Goal: Answer question/provide support

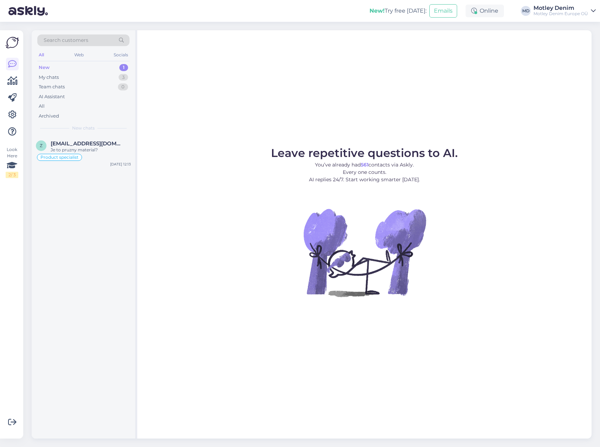
click at [71, 38] on span "Search customers" at bounding box center [66, 40] width 45 height 7
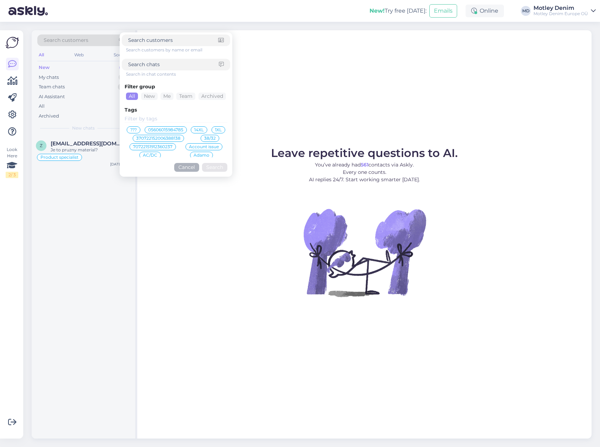
click at [142, 118] on input at bounding box center [176, 119] width 103 height 8
type input "product s"
click at [159, 130] on span "Product specialist" at bounding box center [149, 130] width 38 height 4
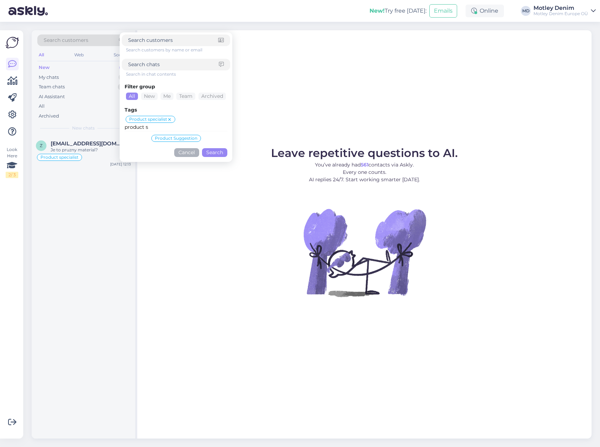
click at [218, 154] on button "Search" at bounding box center [214, 152] width 25 height 9
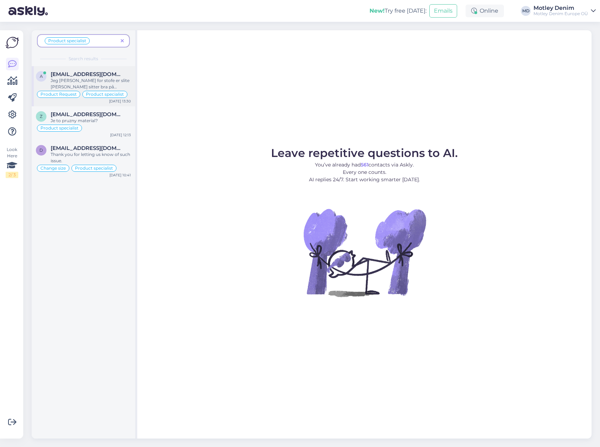
click at [80, 77] on div "Jeg [PERSON_NAME] for stofe er slite [PERSON_NAME] sitter bra på [PERSON_NAME] …" at bounding box center [91, 83] width 80 height 13
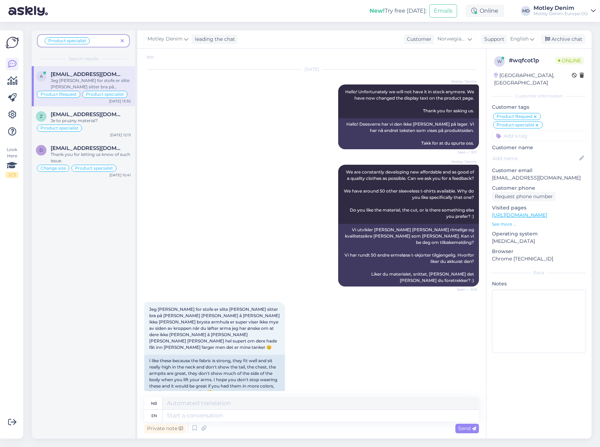
scroll to position [74, 0]
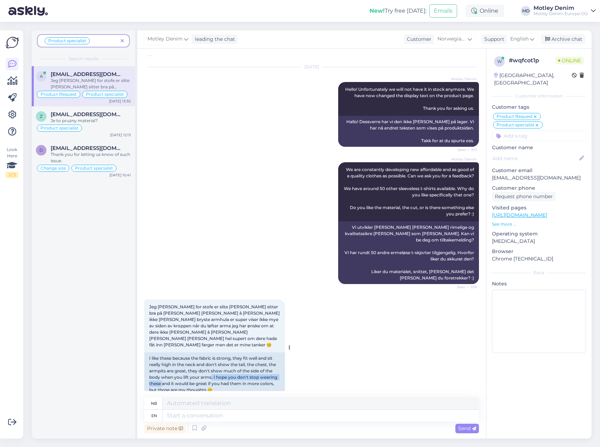
drag, startPoint x: 211, startPoint y: 364, endPoint x: 162, endPoint y: 373, distance: 49.8
click at [162, 373] on div "I like these because the fabric is strong, they fit well and sit really high in…" at bounding box center [214, 374] width 141 height 44
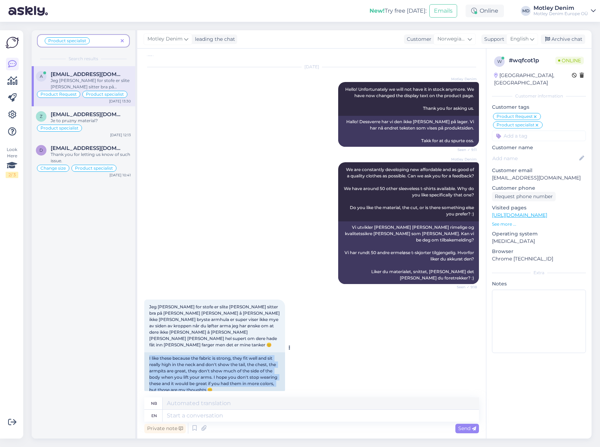
drag, startPoint x: 150, startPoint y: 347, endPoint x: 209, endPoint y: 377, distance: 66.3
click at [209, 377] on div "I like these because the fabric is strong, they fit well and sit really high in…" at bounding box center [214, 374] width 141 height 44
copy div "I like these because the fabric is strong, they fit well and sit really high in…"
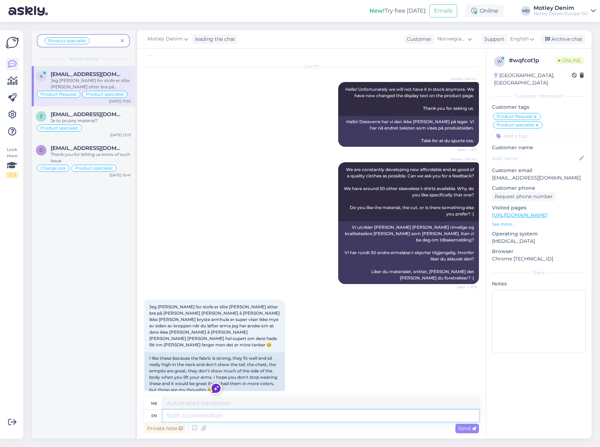
click at [250, 420] on textarea at bounding box center [321, 416] width 316 height 12
click at [92, 125] on div "Product specialist" at bounding box center [83, 128] width 95 height 8
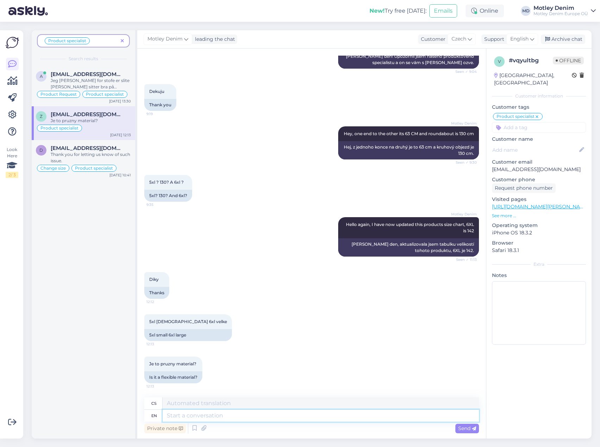
click at [207, 418] on textarea at bounding box center [321, 416] width 316 height 12
type textarea "Yes"
type textarea "Ano"
type textarea "Yes it"
type textarea "Ano, to"
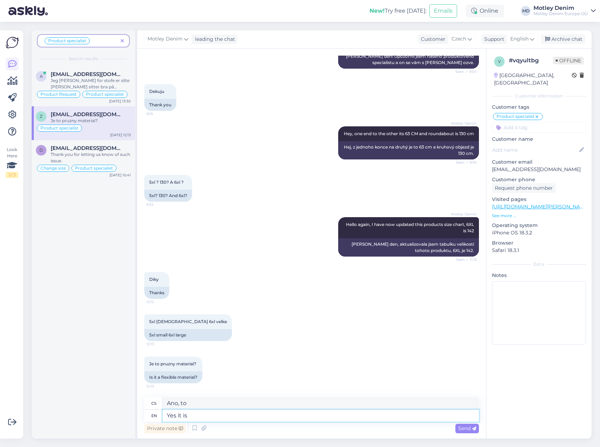
type textarea "Yes it is"
type textarea "Ano, je"
type textarea "Yes it is,"
type textarea "Ano, je to tak,"
type textarea "Yes it is, it"
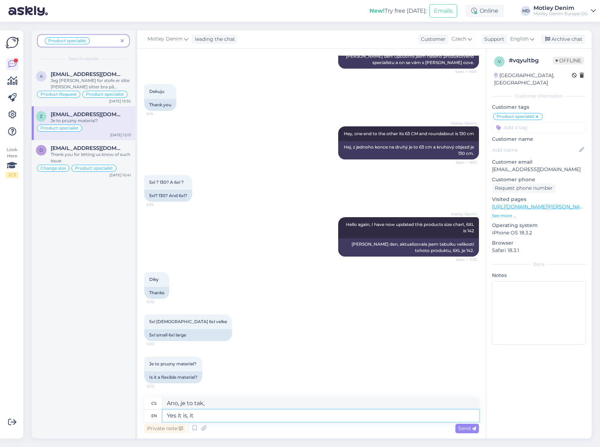
type textarea "Ano, je to tak"
type textarea "Yes it is, it stretches"
type textarea "Ano, táhne se to."
type textarea "Yes it is, it stretches quite"
type textarea "Ano, docela se to táhne."
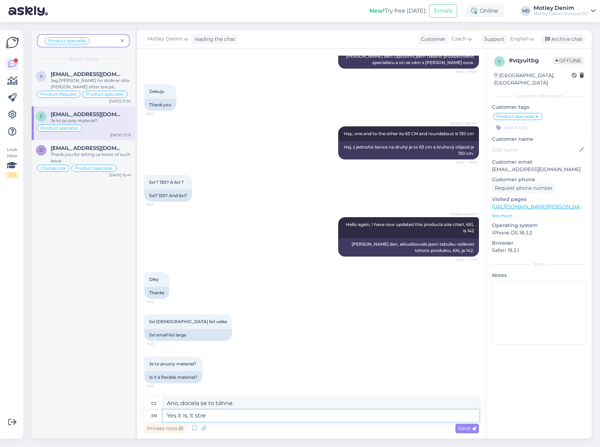
type textarea "Yes it is, it str"
type textarea "Ano, táhne se to."
type textarea "Yes it is, it"
type textarea "Ano, je to tak"
type textarea "Yes it is, it is quite"
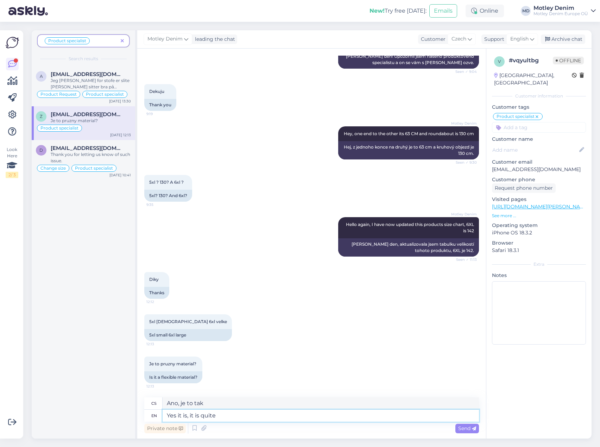
type textarea "Ano, je to docela"
type textarea "Yes it is, it is quite stretchy"
type textarea "Ano, je docela pružný."
type textarea "Yes it is, it is quite stretchy and"
type textarea "Ano, je docela pružný a"
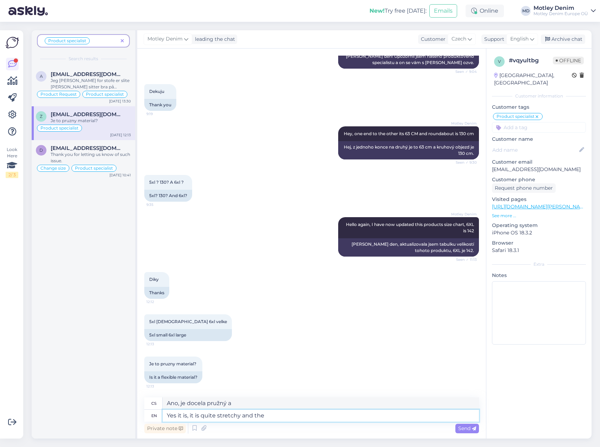
type textarea "Yes it is, it is quite stretchy and the"
type textarea "Ano, je to docela pružné a"
type textarea "Yes it is, it is quite stretchy and the waist l"
type textarea "Ano, je docela pružný a v pase..."
type textarea "Yes it is, it is quite stretchy and the waist line has"
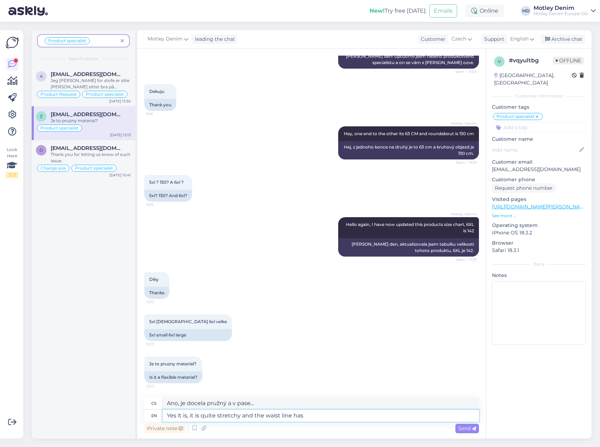
type textarea "Ano, je docela pružný a v pase má..."
type textarea "Yes it is, it is quite stretchy and the waist line has cord"
type textarea "Ano, je docela pružný a v pase má šňůrku."
type textarea "Yes it is, it is quite stretchy and the waist line has cord so u"
type textarea "Ano, je docela pružný a v pase má šňůrku, takže..."
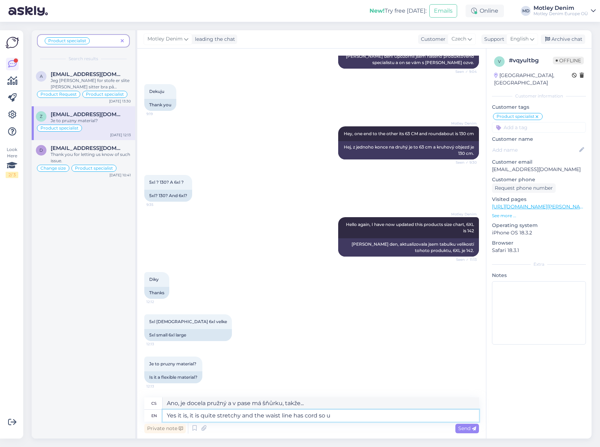
type textarea "Yes it is, it is quite stretchy and the waist line has cord so"
type textarea "Ano, je docela pružný a v pase má šňůrku, takže..."
type textarea "Yes it is, it is quite stretchy and the waist line has cord so"
type textarea "Ano, je docela pružný a v pase [PERSON_NAME], takže..."
type textarea "Yes it is, it is quite stretchy and the waist line has"
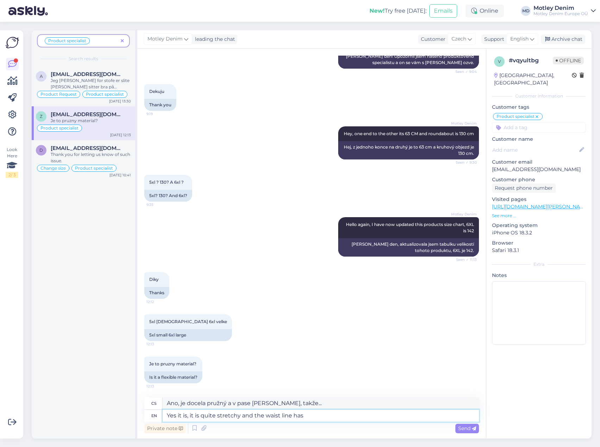
type textarea "Ano, je docela pružný a v pase má šňůrku."
type textarea "Yes it is, it is quite stretchy and the waist line ha"
type textarea "Ano, je docela pružný a v pase má..."
type textarea "Yes it is, it is quite stretchy and the waist line"
type textarea "Ano, je docela pružný a v pase..."
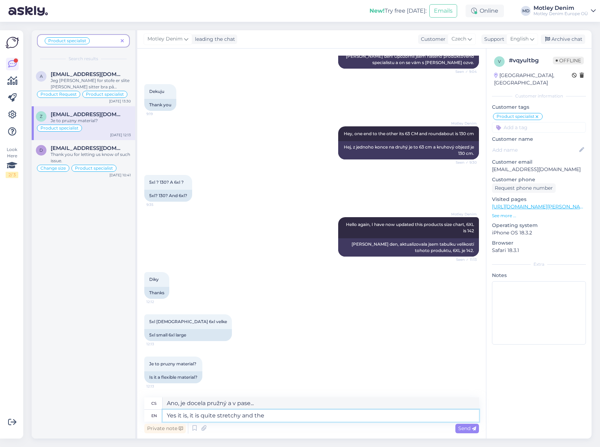
type textarea "Yes it is, it is quite stretchy and th"
type textarea "Ano, je to docela pružné a"
type textarea "Yes it is, it is quite stretchy and"
type textarea "Ano, je docela pružný a"
type textarea "Yes it is, it is quite stretchy and the w"
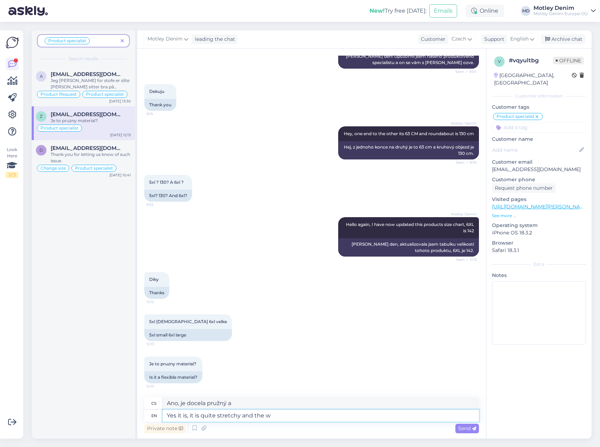
type textarea "Ano, je to docela pružné a"
type textarea "Yes it is, it is quite stretchy and the waist"
type textarea "Ano, je docela pružný a v pase..."
type textarea "Yes it is, it is quite stretchy and the waistline is s"
type textarea "Ano, je docela pružný a pas je..."
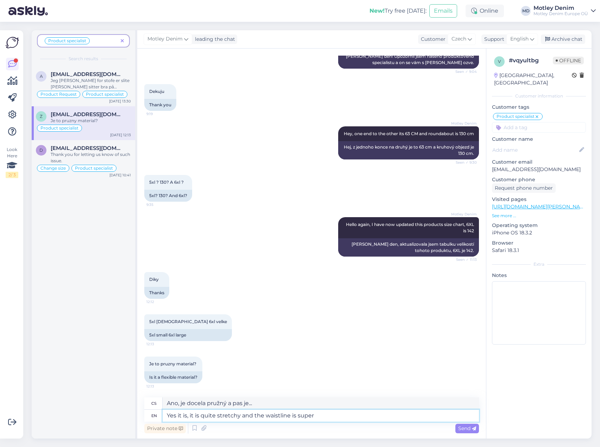
type textarea "Yes it is, it is quite stretchy and the waistline is super"
type textarea "Ano, je docela pružný a pas je super."
type textarea "Yes it is, it is quite stretchy and the waistline is super stretch"
type textarea "Ano, je docela pružný a pas je super pružný."
type textarea "Yes it is, it is quite stretchy and the waistline is super stretchy"
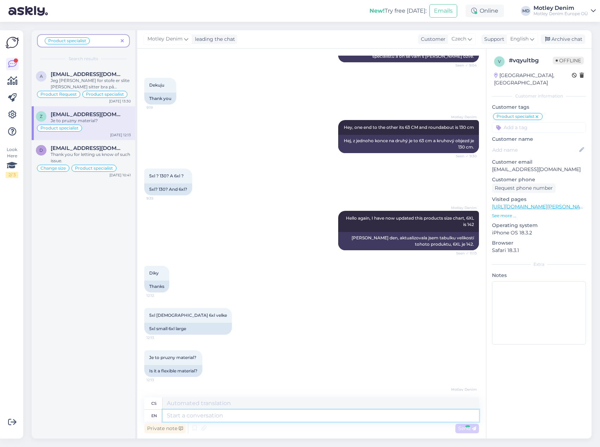
scroll to position [279, 0]
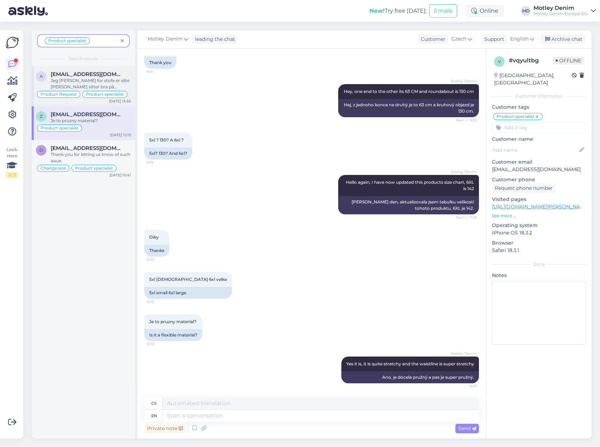
click at [75, 80] on div "Jeg [PERSON_NAME] for stofe er slite [PERSON_NAME] sitter bra på [PERSON_NAME] …" at bounding box center [91, 83] width 80 height 13
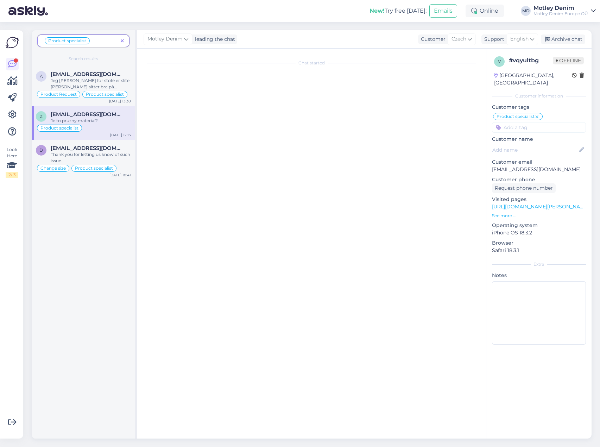
scroll to position [74, 0]
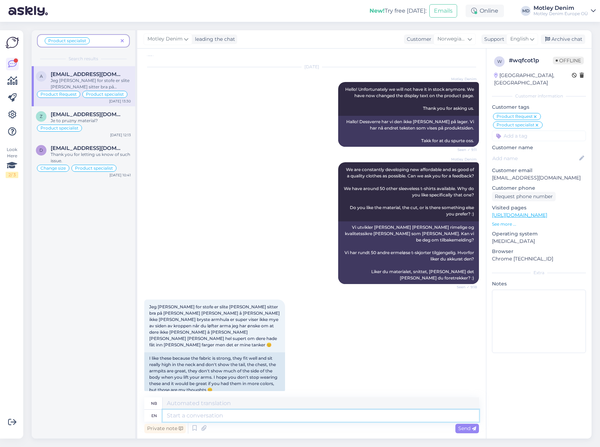
click at [223, 415] on textarea at bounding box center [321, 416] width 316 height 12
type textarea "Thank"
type textarea "Takke"
type textarea "Thank you"
type textarea "Takk deg"
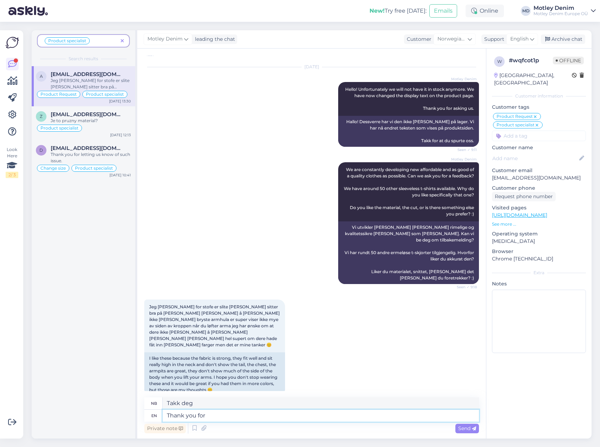
type textarea "Thank you for t"
type textarea "Takk for"
type textarea "Thank you for the feedback"
type textarea "[PERSON_NAME] for tilbakemeldingen"
type textarea "Thank you for the feedback we'"
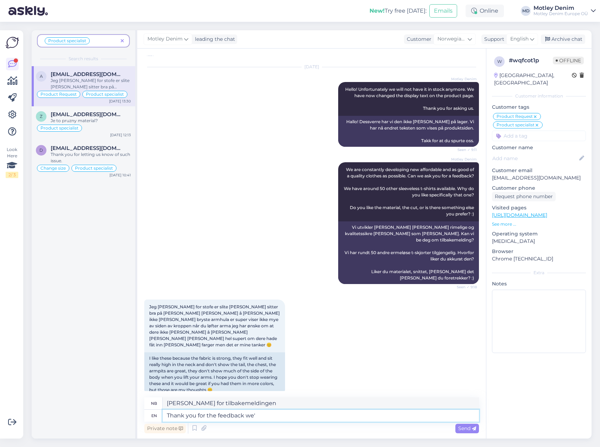
type textarea "Takk for tilbakemeldingen vi"
type textarea "Thank you for the feedback we'll"
type textarea "Takk for tilbakemeldingen, vi skal"
type textarea "Thank you for the feedback we'll do o"
type textarea "[PERSON_NAME] for tilbakemeldingen, vi skal gjøre det"
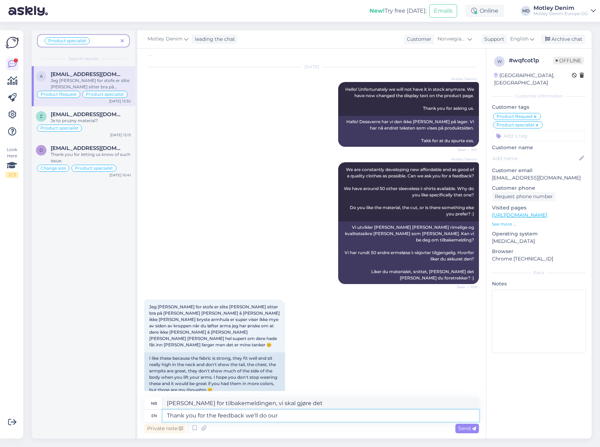
type textarea "Thank you for the feedback we'll do our"
type textarea "Takk for tilbakemeldingen, vi skal gjøre vårt"
type textarea "Thank you for the feedback we'll do our best"
type textarea "Takk for tilbakemeldingen, vi skal gjøre vårt beste"
type textarea "Thank you for the feedback we'll do our best to g"
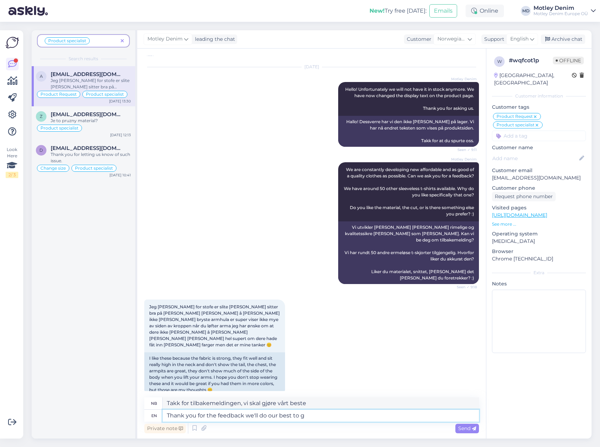
type textarea "Takk for tilbakemeldingen, vi skal gjøre vårt beste for å"
type textarea "Thank you for the feedback we'll do our best to get"
type textarea "Takk for tilbakemeldingen, vi skal gjøre vårt beste for å få"
type textarea "Thank you for the feedback we'll do our best to get something"
type textarea "[PERSON_NAME] for tilbakemeldingen, vi skal gjøre vårt beste for å få til [PERS…"
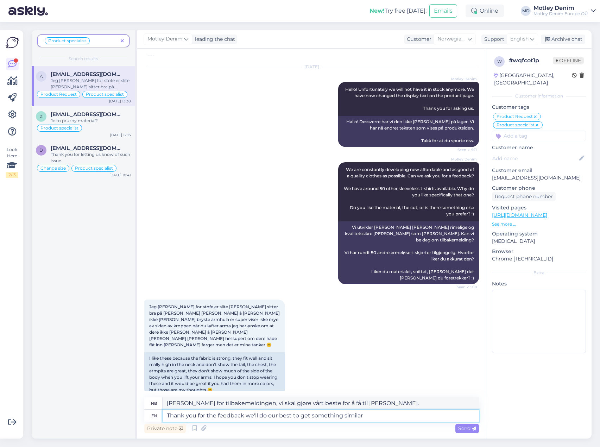
type textarea "Thank you for the feedback we'll do our best to get something similar"
type textarea "[PERSON_NAME] for tilbakemeldingen, vi skal gjøre vårt beste for å få til [PERS…"
type textarea "Thank you for the feedback we'll do our best to get something similar to o"
type textarea "[PERSON_NAME] for tilbakemeldingen, vi skal gjøre vårt beste for å få til [PERS…"
type textarea "Thank you for the feedback we'll do our best to get something similar to our"
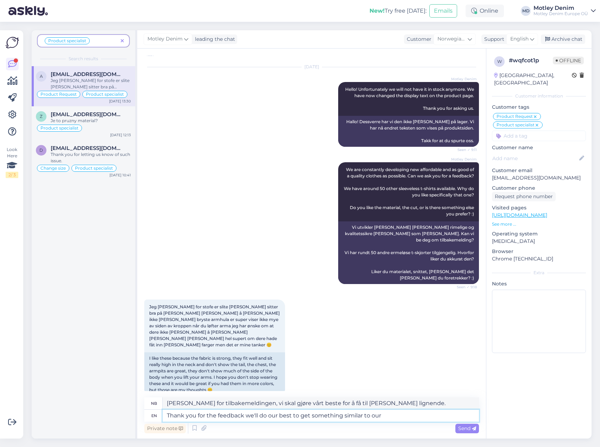
type textarea "[PERSON_NAME] for tilbakemeldingen, vi skal gjøre vårt beste for å få til [PERS…"
type textarea "Thank you for the feedback we'll do our best to get something similar to our st…"
type textarea "Takk for tilbakemeldingen, vi skal gjøre vårt beste for å [PERSON_NAME] lignend…"
type textarea "Thank you for the feedback we'll do our best to get something similar to our st…"
type textarea "[PERSON_NAME] for tilbakemeldingen, vi skal gjøre vårt beste for å [PERSON_NAME…"
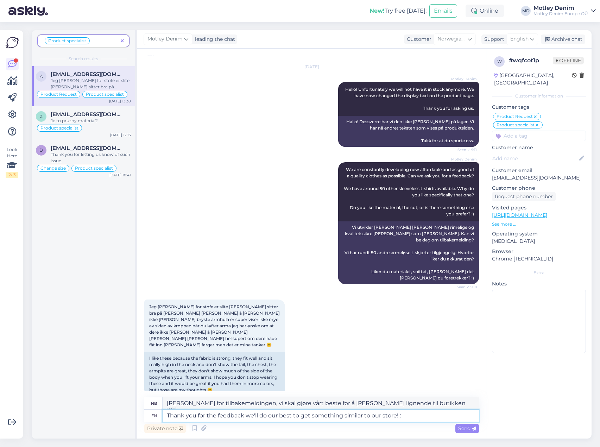
type textarea "Thank you for the feedback we'll do our best to get something similar to our st…"
type textarea "[PERSON_NAME] for tilbakemeldingen, vi skal gjøre vårt beste for å [PERSON_NAME…"
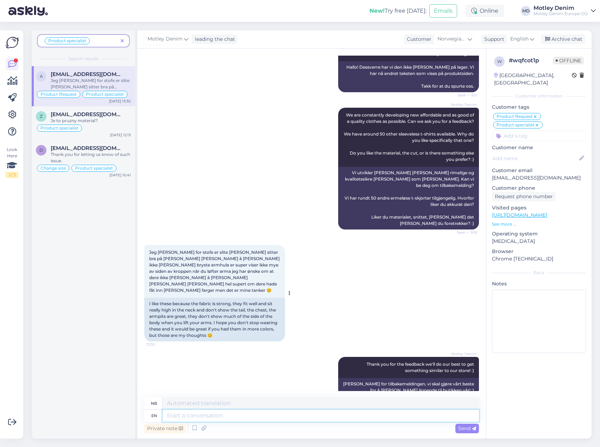
scroll to position [129, 0]
type textarea "fe"
type textarea "f"
type textarea ":)"
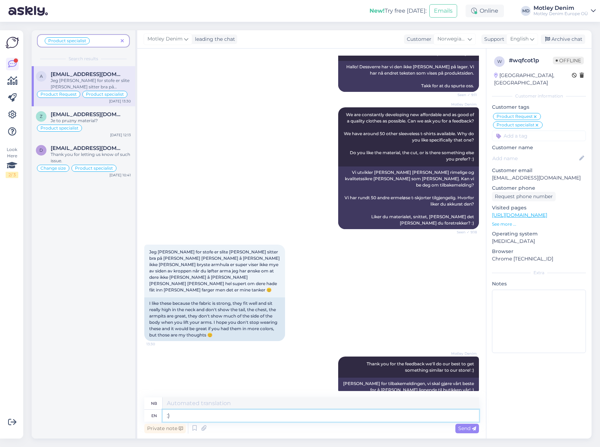
type textarea ":)"
type textarea ":"
click at [320, 374] on icon at bounding box center [322, 376] width 4 height 4
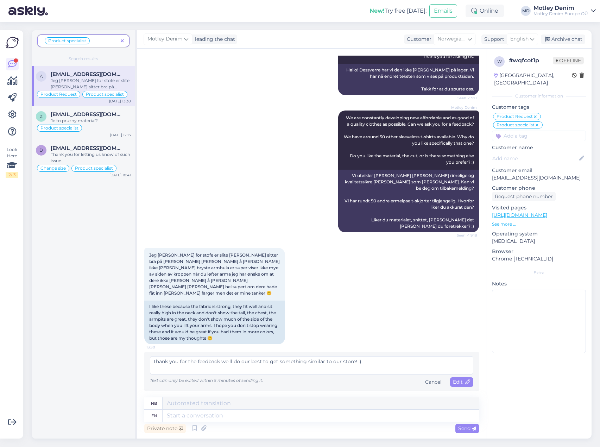
scroll to position [113, 0]
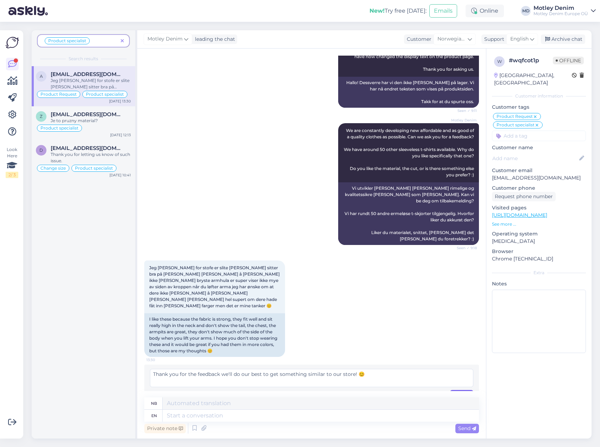
type textarea "Thank you for the feedback we'll do our best to get something similar to our st…"
click at [452, 390] on div "Edit" at bounding box center [461, 395] width 23 height 10
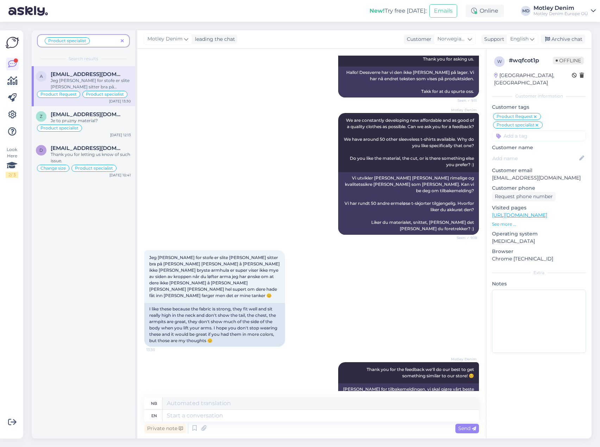
scroll to position [129, 0]
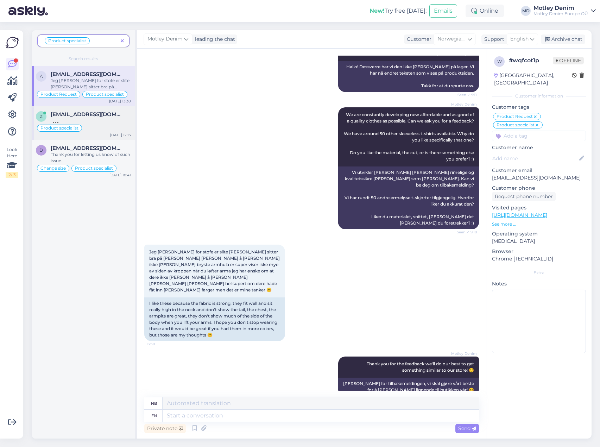
click at [102, 117] on span "[EMAIL_ADDRESS][DOMAIN_NAME]" at bounding box center [87, 114] width 73 height 6
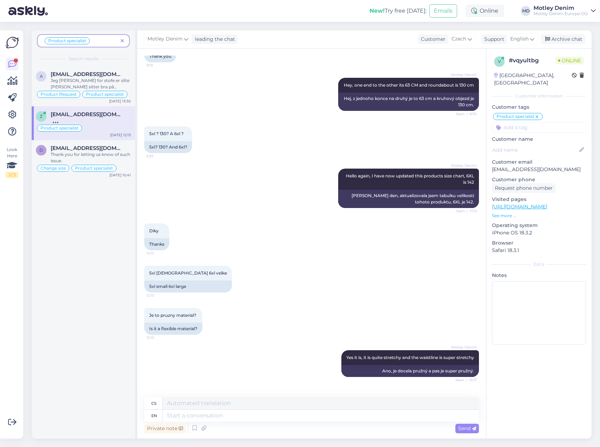
scroll to position [321, 0]
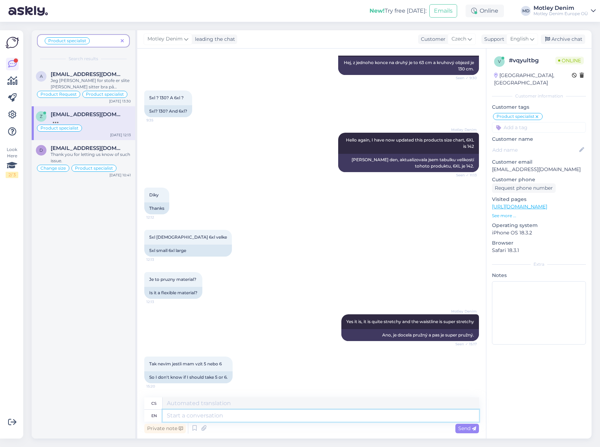
click at [188, 412] on textarea at bounding box center [321, 416] width 316 height 12
type textarea "How"
type textarea "Jak"
type textarea "How do"
type textarea "Jak to děláš"
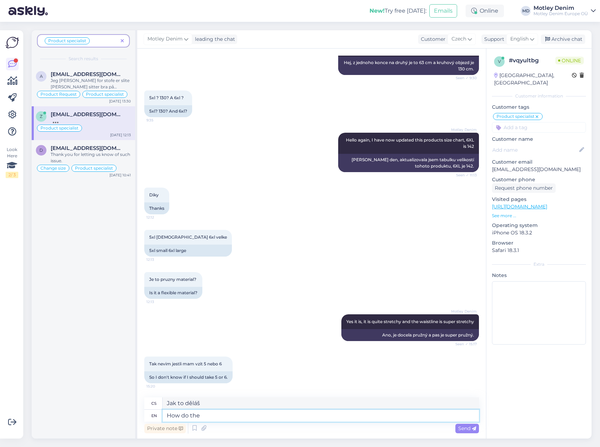
type textarea "How do the"
type textarea "Jak to dělají"
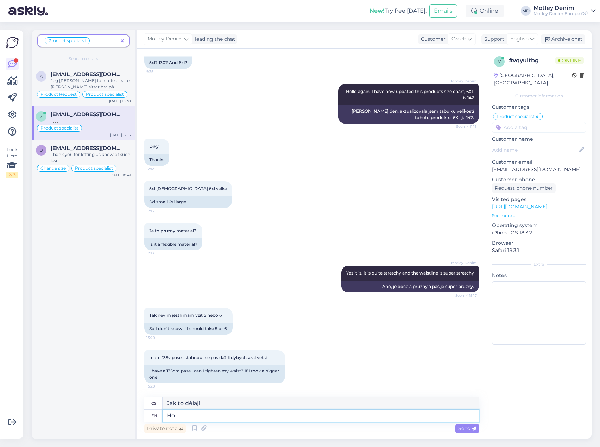
type textarea "H"
type textarea "Jak to děláš"
type textarea "Jak"
type textarea "y"
type textarea "Yes it h"
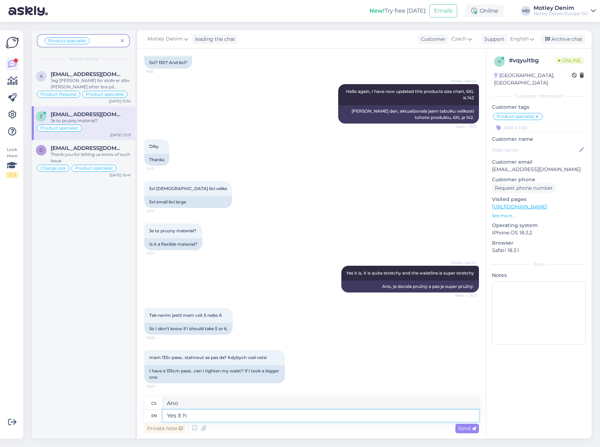
type textarea "Ano, to"
type textarea "Yes it has"
type textarea "Ano, má"
type textarea "Yes it has a"
type textarea "Ano, má to"
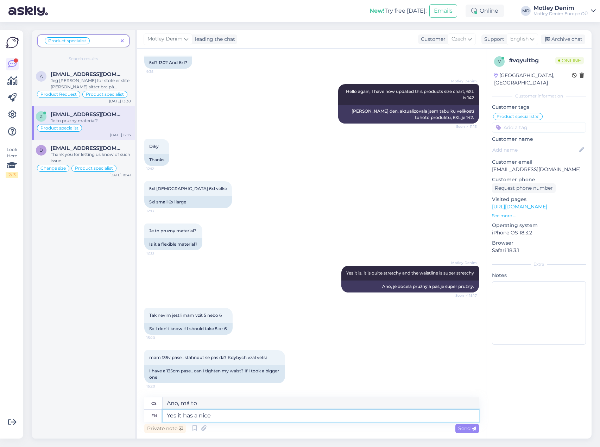
type textarea "Yes it has a nice"
type textarea "Ano, má to pěkné"
type textarea "Yes it has a nice"
type textarea "Ano, má to pěkné"
type textarea "Yes it has a nice drawcord"
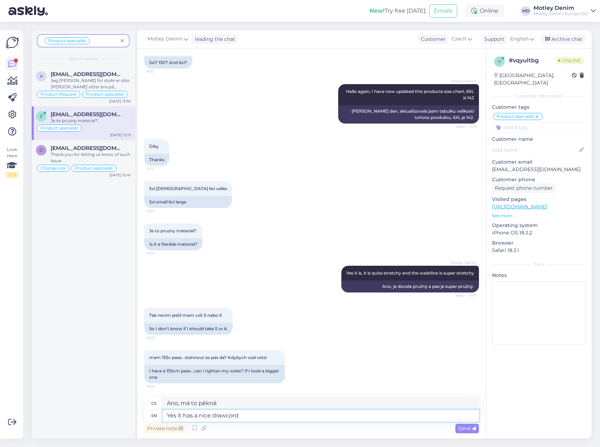
type textarea "Ano, má pěknou stahovací šňůrku."
type textarea "Yes it has a nice drawcord so"
type textarea "Ano, má pěknou stahovací šňůrku, takže"
type textarea "Yes it has a nice drawcord so your"
type textarea "Ano, má pěknou stahovací šňůrku, takže tvoje"
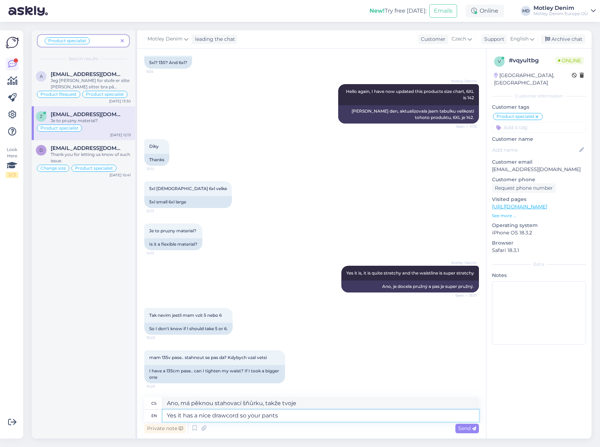
type textarea "Yes it has a nice drawcord so your pants"
type textarea "Ano, má pěknou stahovací šňůrku, takže si kalhoty"
type textarea "Yes it has a nice drawcord so your pants wont"
type textarea "Ano, má pěknou stahovací šňůrku, takže si kalhoty neudržíte."
type textarea "Yes it has a nice drawcord so your pants wont fal"
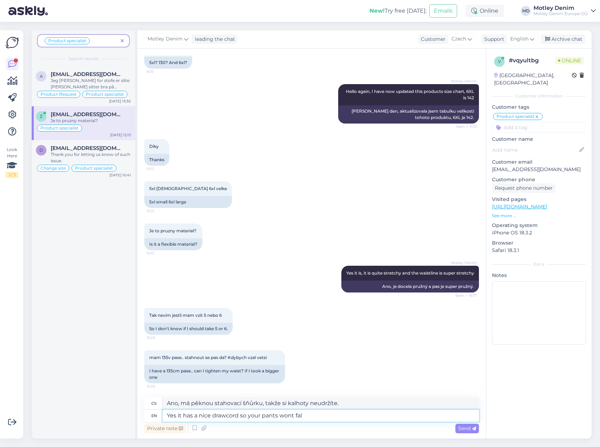
type textarea "Ano, má pěknou stahovací šňůrku, takže ti kalhoty nespadnou."
type textarea "Yes it has a nice drawcord so your pants wont"
type textarea "Ano, má pěknou stahovací šňůrku, takže si kalhoty neudržíte."
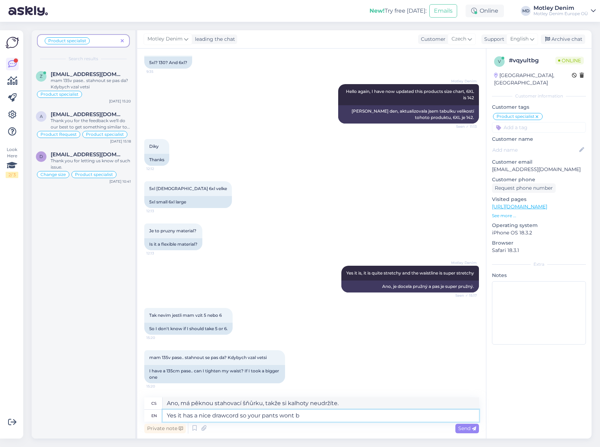
type textarea "Yes it has a nice drawcord so your pants wont be"
type textarea "Ano, má pěknou stahovací šňůrku, takže se ti kalhoty nebudou bát."
type textarea "Yes it has a nice drawcord so your pants wont be t"
type textarea "Ano, má pěknou stahovací šňůrku, takže ti kalhoty nebudou"
type textarea "Yes it has a nice drawcord so your pants wont be too"
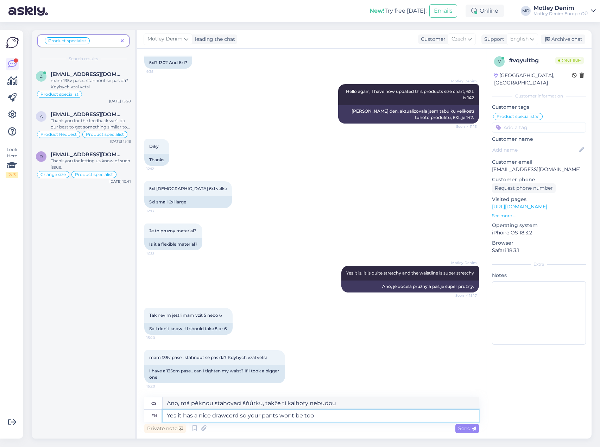
type textarea "Ano, má pěknou stahovací šňůrku, takže tvé kalhoty nebudou taky."
type textarea "Yes it has a nice drawcord so your pants wont be too loose"
type textarea "Ano, má pěknou stahovací šňůrku, takže kalhoty nebudou moc volné."
type textarea "Yes, it has a nice draw cord so the pants won't be too loose."
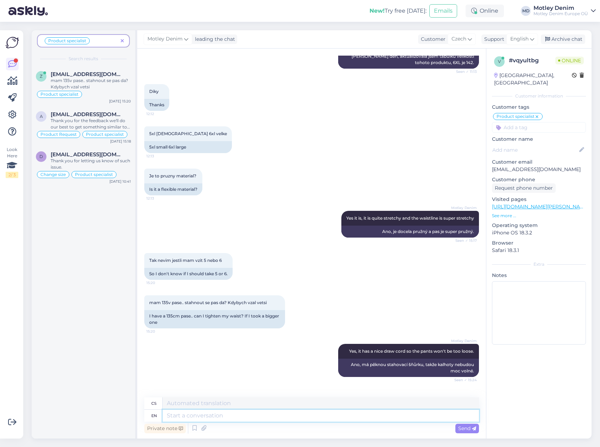
scroll to position [509, 0]
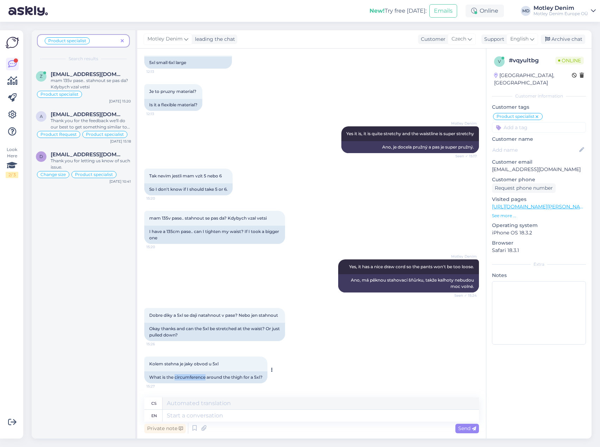
drag, startPoint x: 175, startPoint y: 377, endPoint x: 206, endPoint y: 378, distance: 31.0
click at [206, 378] on div "What is the circumference around the thigh for a 5xl?" at bounding box center [205, 377] width 123 height 12
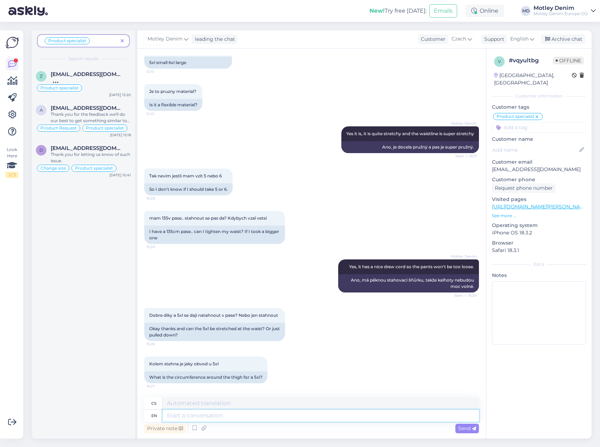
click at [249, 420] on textarea at bounding box center [321, 416] width 316 height 12
type textarea "83"
type textarea "83 C"
type textarea "83 °C"
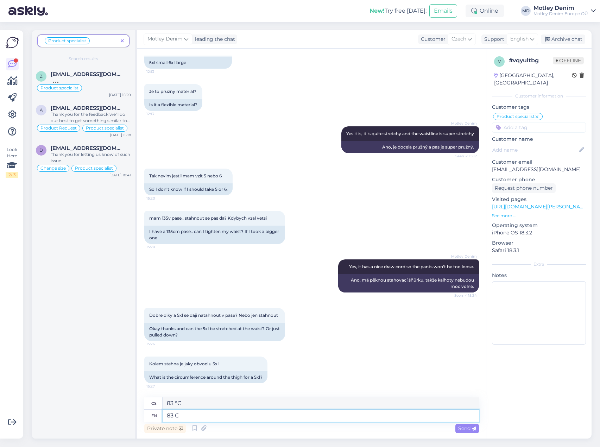
type textarea "83 Cm"
type textarea "83 cm"
type textarea "83 Cm is"
type textarea "83 cm je"
type textarea "83 Cm"
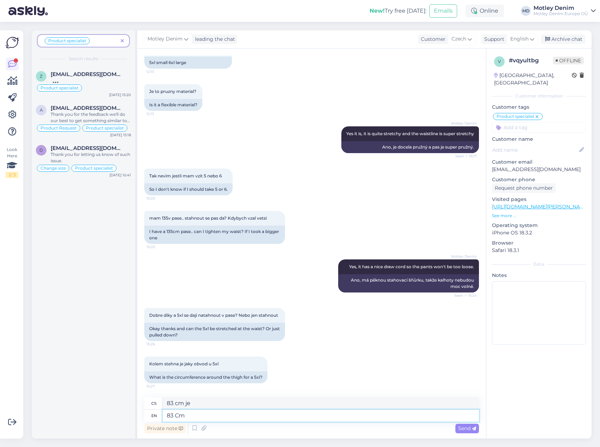
type textarea "83 cm"
type textarea "83"
type textarea "83/84 i"
type textarea "83/84"
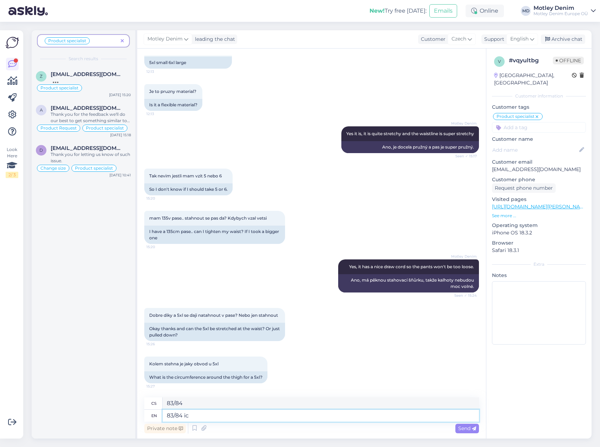
type textarea "83/84 ic"
type textarea "83/84 is"
type textarea "83/84 je"
type textarea "83/84 is the circumference,"
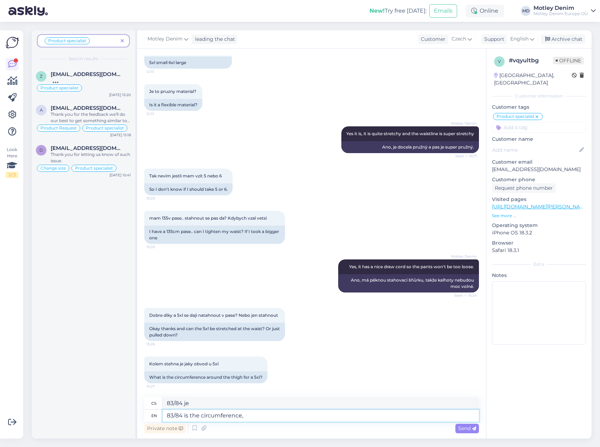
type textarea "83/84 je obvod,"
type textarea "83/84 is the circumference, the waistline i"
type textarea "83/84 je obvod pasu"
type textarea "83/84 is the circumference, the waistline is s"
type textarea "83/84 je obvod, pas je"
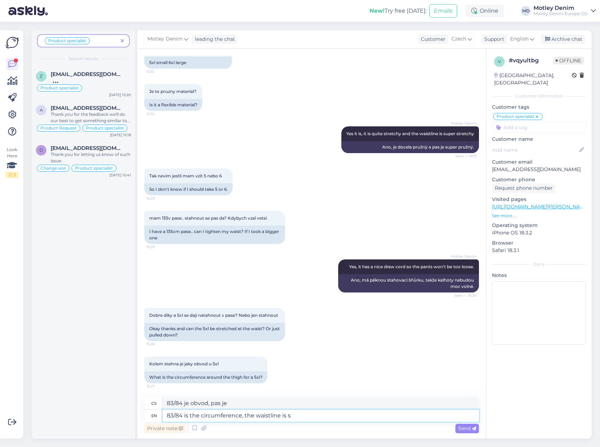
type textarea "83/84 is the circumference, the waistline is su"
type textarea "83/84 je obvod, pas [PERSON_NAME]"
type textarea "83/84 is the circumference, the waistline is superstretch"
type textarea "Obvod 83/84 je, pas je super strečový."
type textarea "83/84 is the circumference, the waistline is superstretchy"
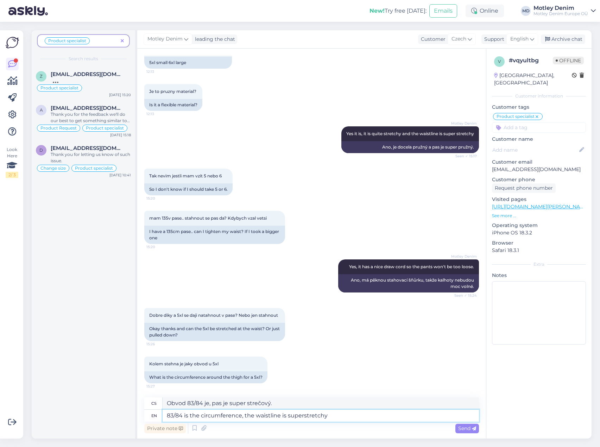
type textarea "Obvod 83/84 je, pas je super elastický."
type textarea "83/84 is the circumference, the waistline is super"
type textarea "Obvod 83/84 je, pas je super."
type textarea "83/84 is the circumference, the waistline is super stretchy b"
type textarea "Obvod 83/84 je, pas je super pružný."
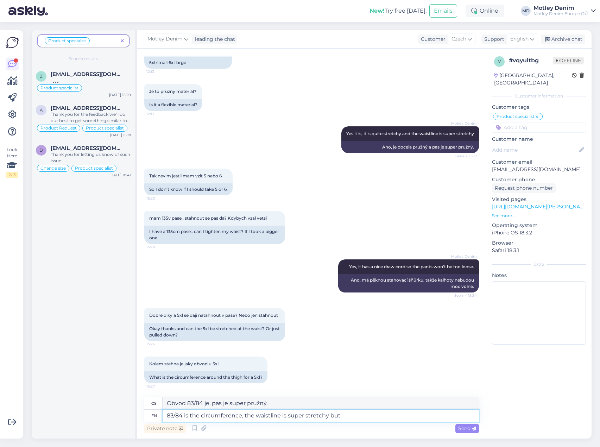
type textarea "83/84 is the circumference, the waistline is super stretchy but"
type textarea "Obvod je 83/84, pas je super elastický, ale..."
type textarea "83/84 is the circumference, the waistline is super stretchy but can"
type textarea "Obvod je 83/84, pas je super pružný, ale dá se nosit."
type textarea "83/84 is the circumference, the waistline is super stretchy but can also"
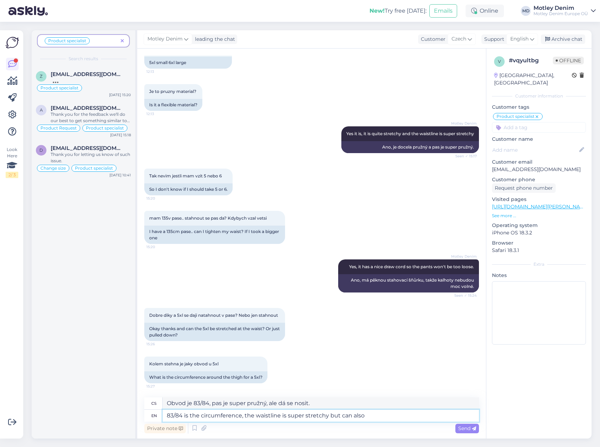
type textarea "Obvod je 83/84, pas je super elastický, ale dá se i nosit."
type textarea "83/84 is the circumference, the waistline is super stretchy but can also be tig"
type textarea "Obvod je 83/84, pas je super pružný, ale dá se i stahovat."
type textarea "83/84 is the circumference, the waistline is super stretchy but can also be tig…"
type textarea "Obvod je 83/84, pas je super elastický, ale dá se i stáhnout."
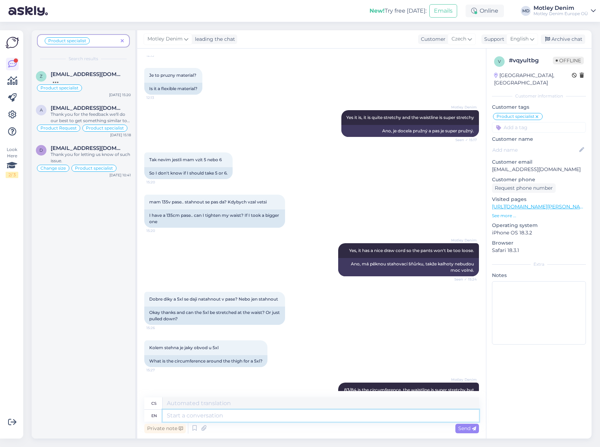
scroll to position [571, 0]
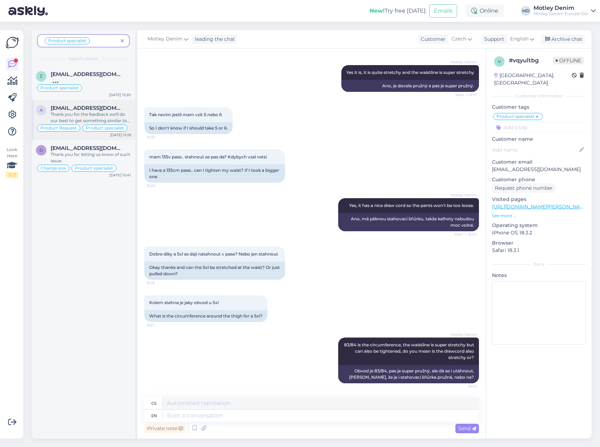
click at [82, 115] on div "Thank you for the feedback we'll do our best to get something similar to our st…" at bounding box center [91, 117] width 80 height 13
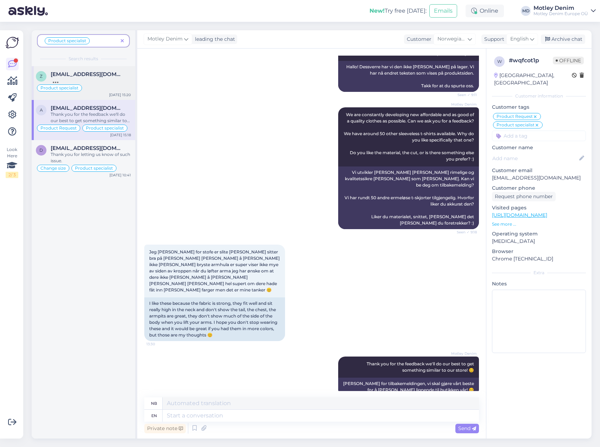
click at [109, 73] on div "[EMAIL_ADDRESS][DOMAIN_NAME]" at bounding box center [91, 74] width 80 height 6
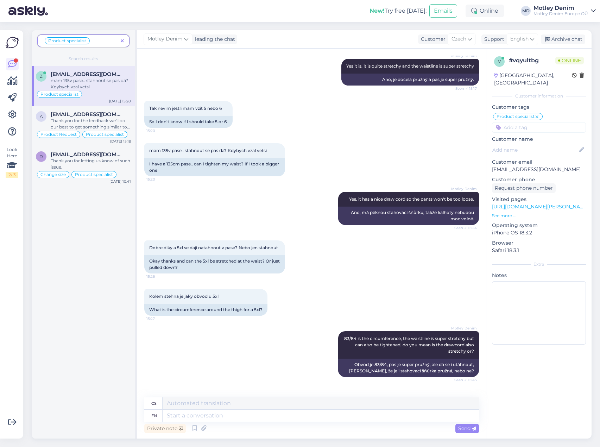
scroll to position [625, 0]
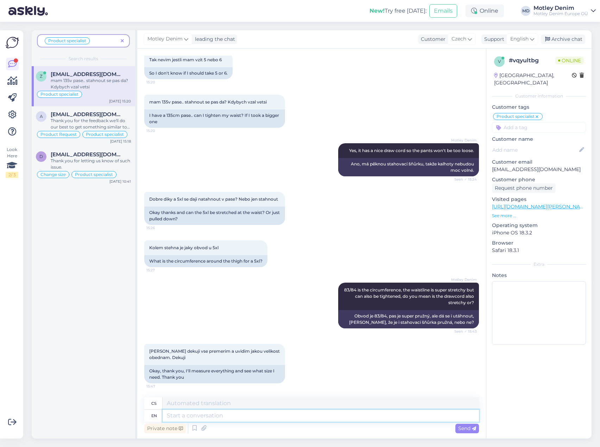
click at [207, 416] on textarea at bounding box center [321, 416] width 316 height 12
